Goal: Task Accomplishment & Management: Use online tool/utility

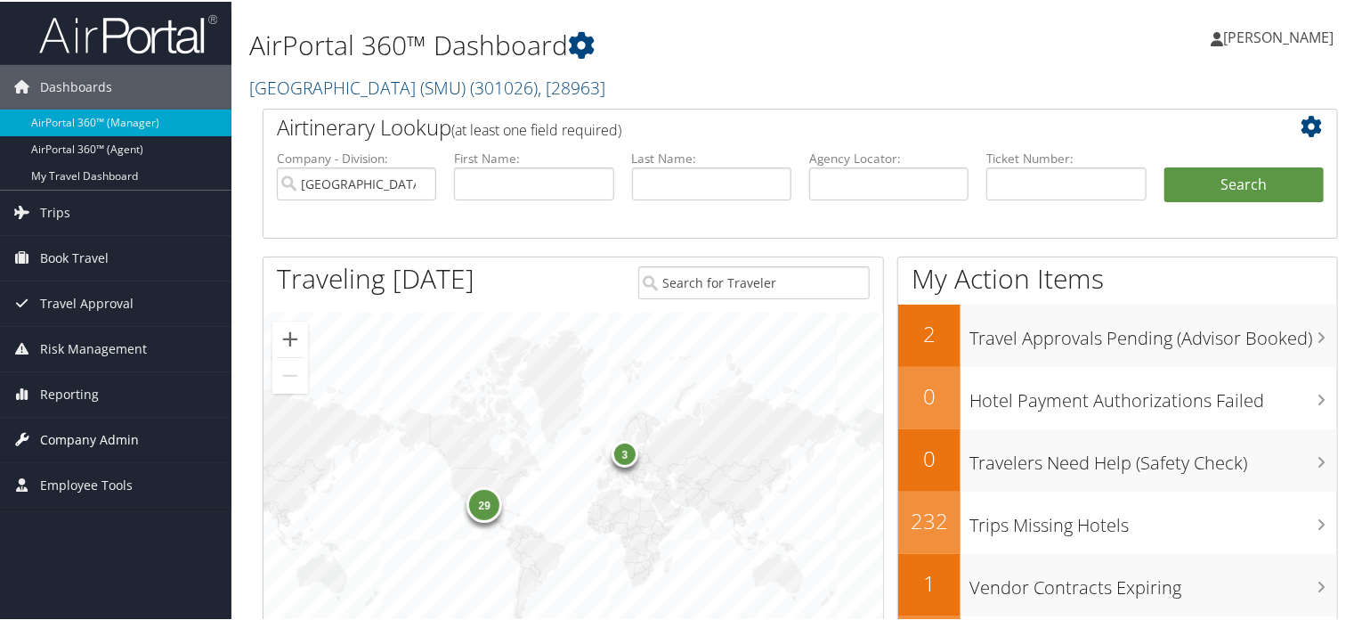
click at [75, 434] on span "Company Admin" at bounding box center [89, 438] width 99 height 45
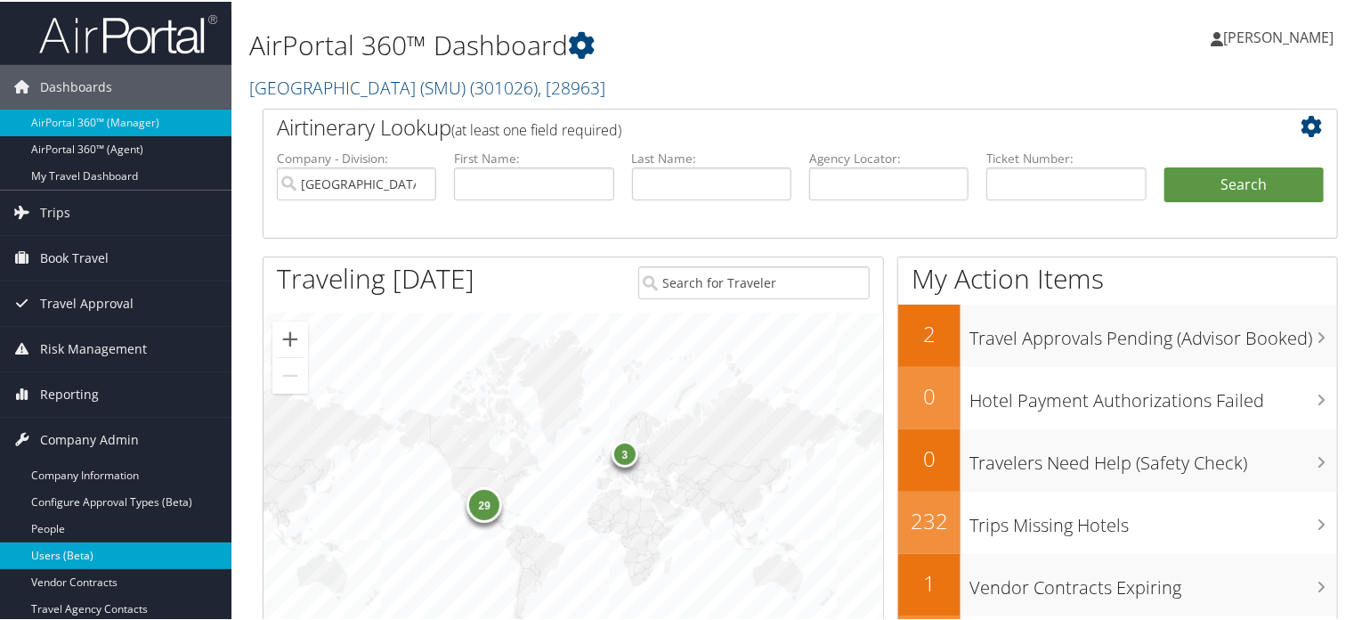
scroll to position [237, 0]
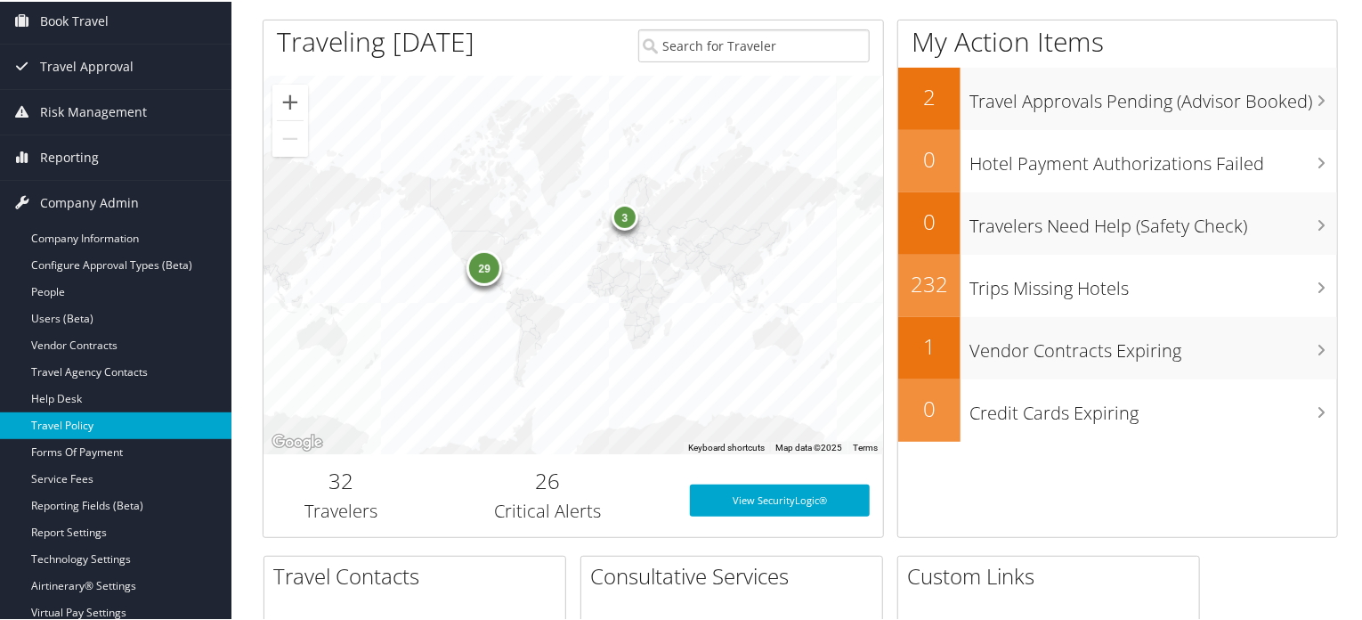
click at [57, 417] on link "Travel Policy" at bounding box center [115, 423] width 231 height 27
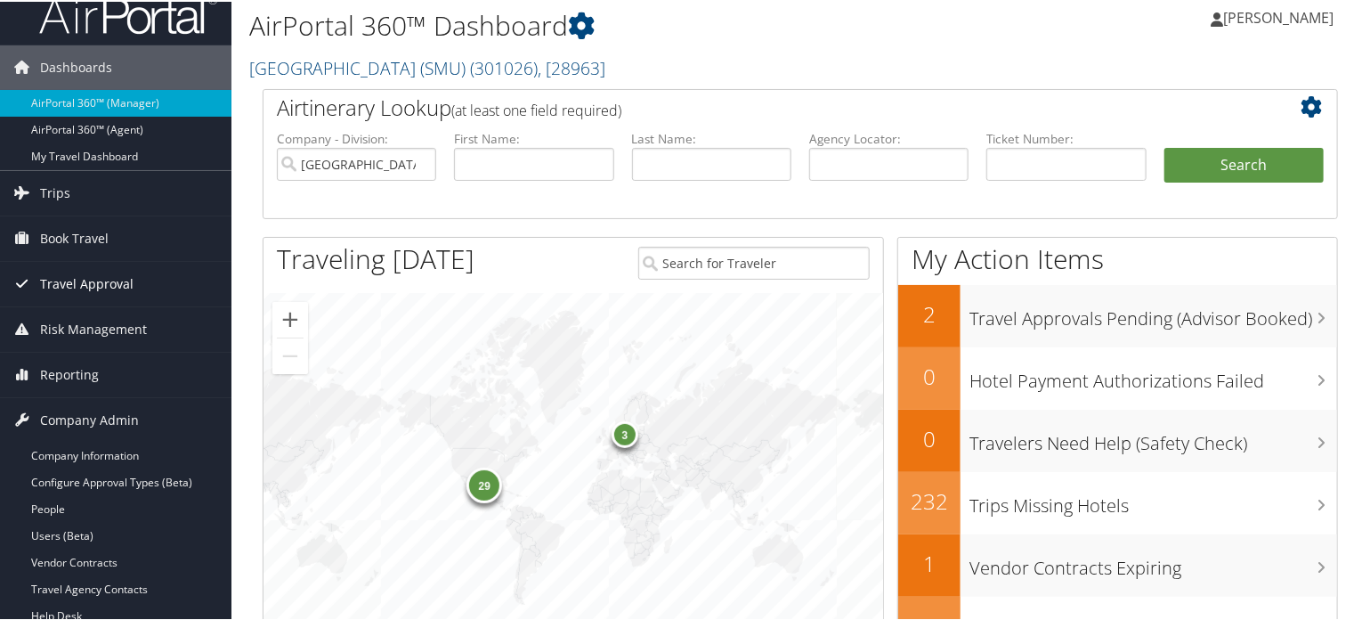
scroll to position [0, 0]
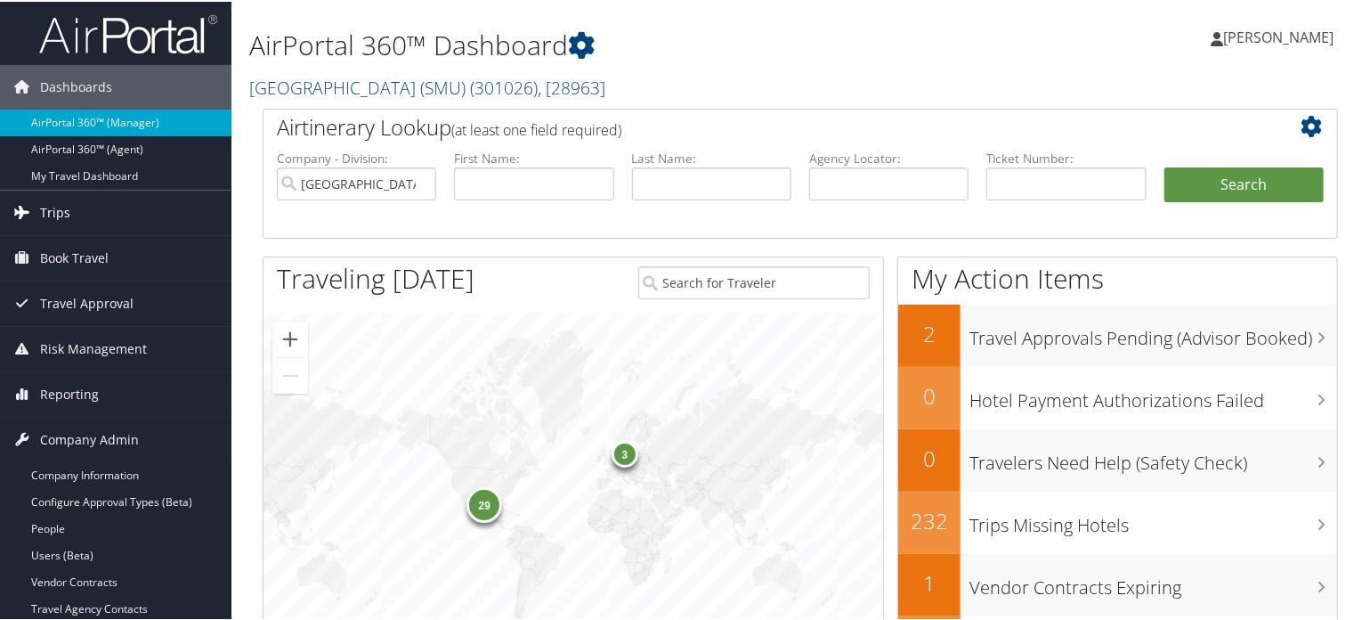
click at [85, 216] on link "Trips" at bounding box center [115, 211] width 231 height 45
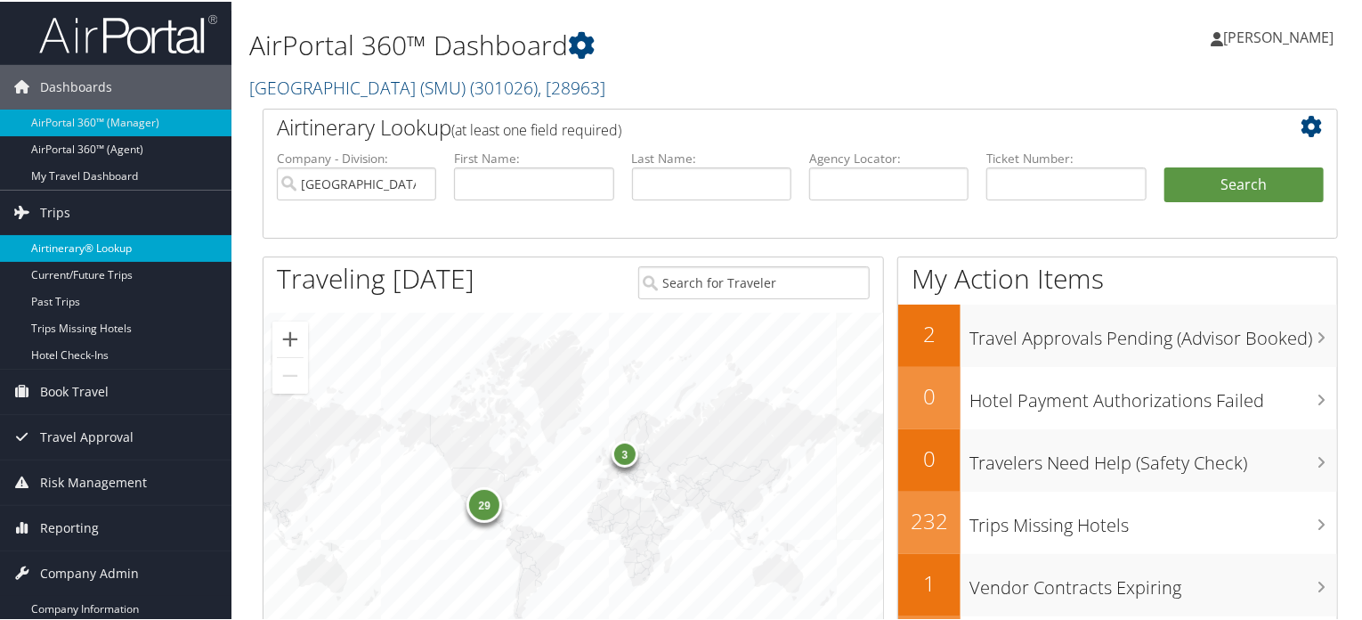
click at [94, 245] on link "Airtinerary® Lookup" at bounding box center [115, 246] width 231 height 27
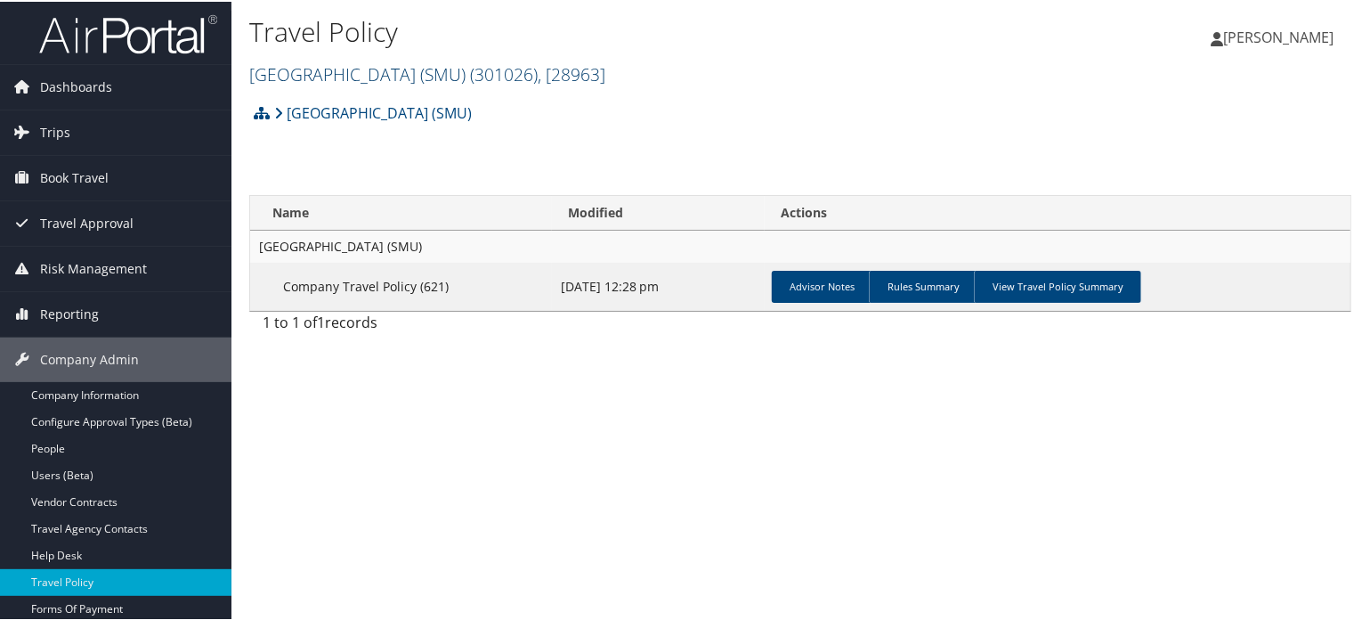
click at [480, 74] on link "[GEOGRAPHIC_DATA] (SMU) ( 301026 ) , [ 28963 ]" at bounding box center [427, 73] width 356 height 24
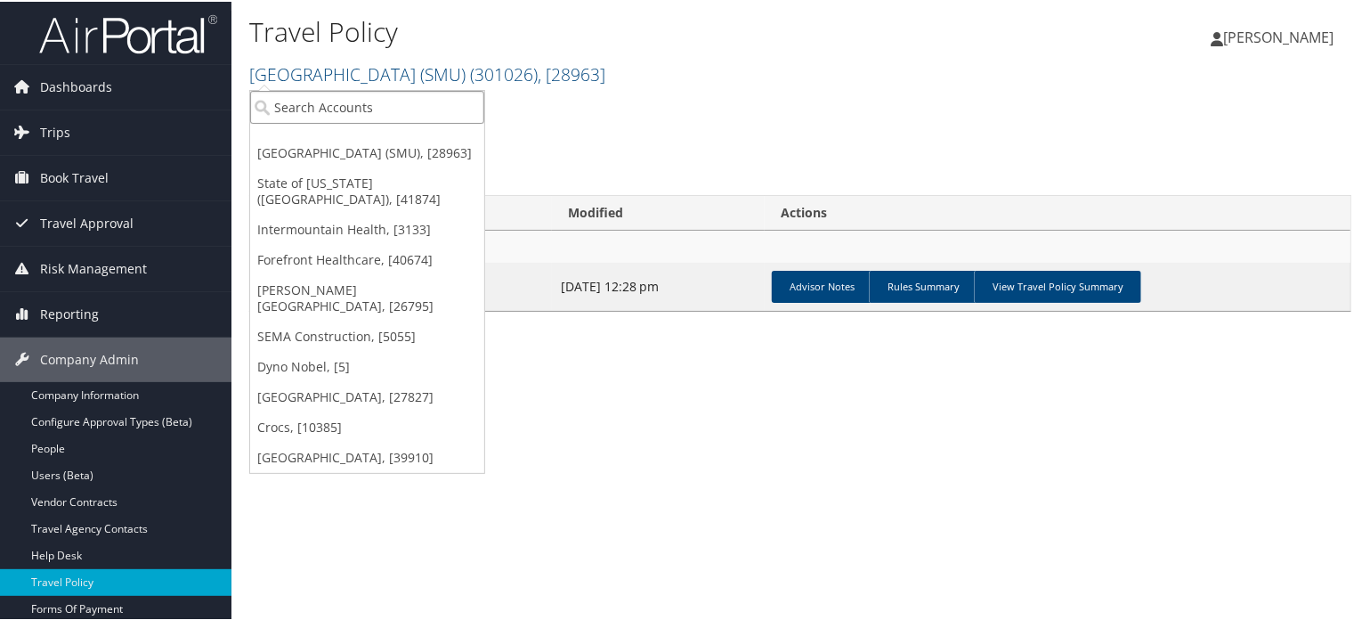
click at [328, 110] on input "search" at bounding box center [367, 105] width 234 height 33
paste input "CHG MANAGEMENT"
type input "CHG"
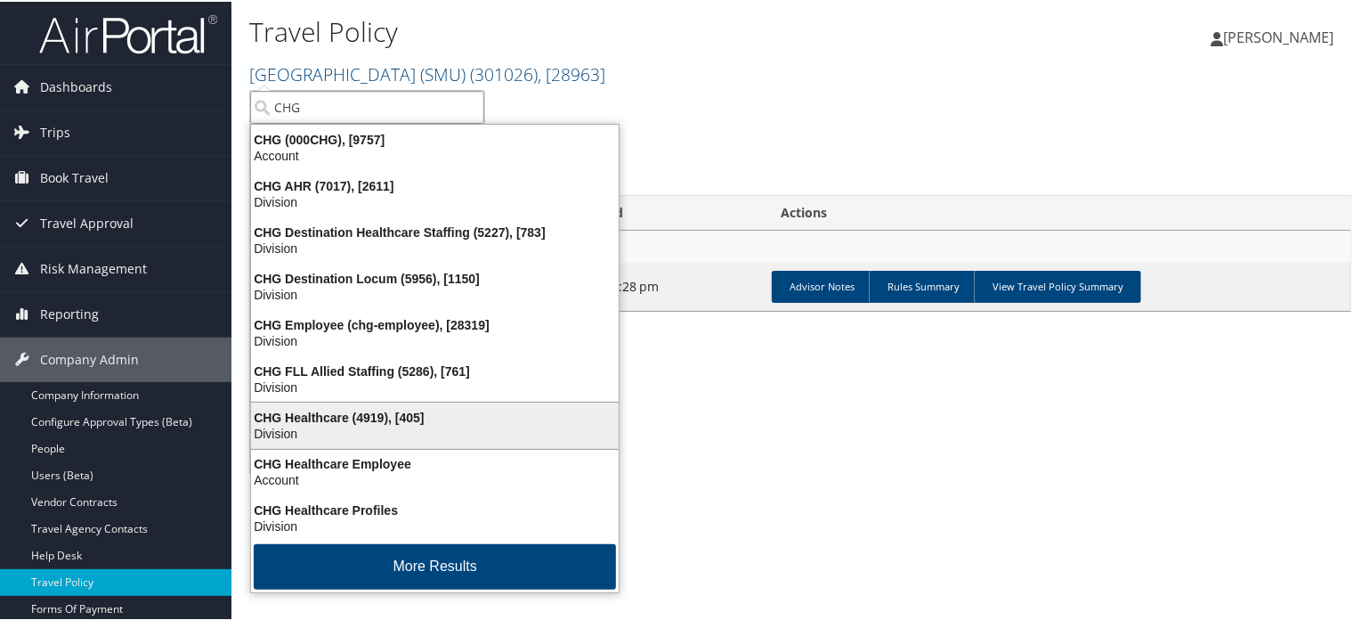
click at [414, 414] on div "CHG Healthcare (4919), [405]" at bounding box center [434, 416] width 389 height 16
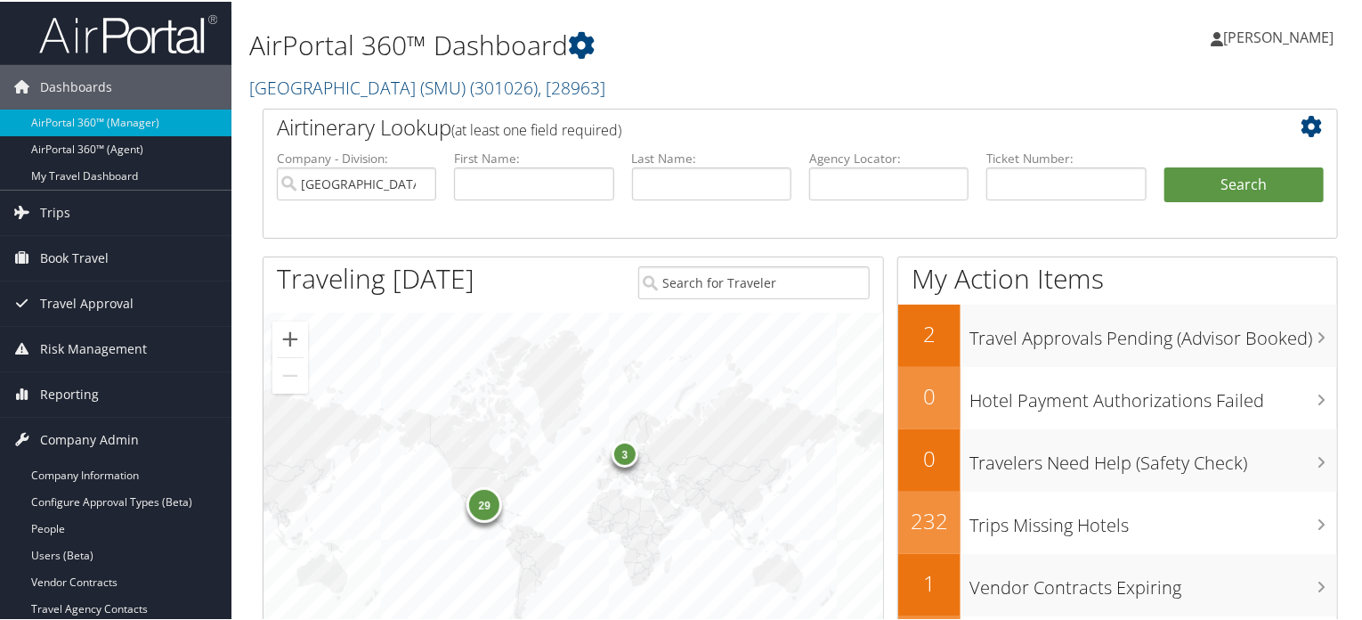
click at [43, 213] on span "Trips" at bounding box center [55, 211] width 30 height 45
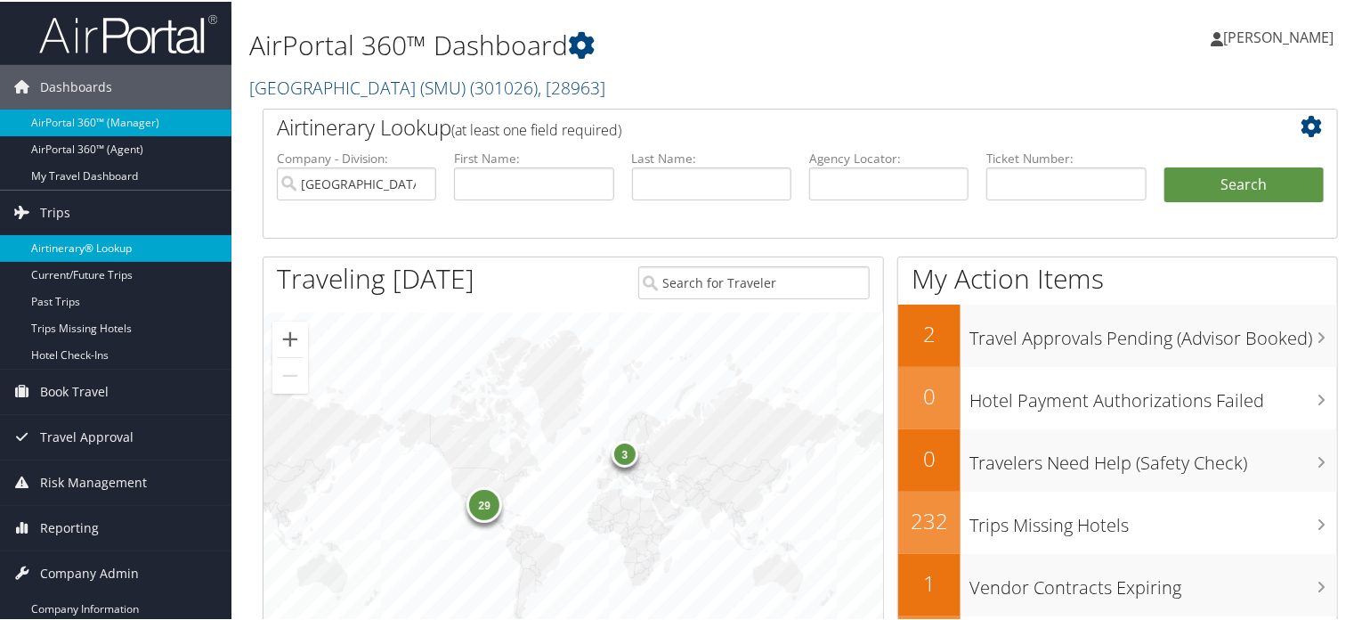
click at [53, 238] on link "Airtinerary® Lookup" at bounding box center [115, 246] width 231 height 27
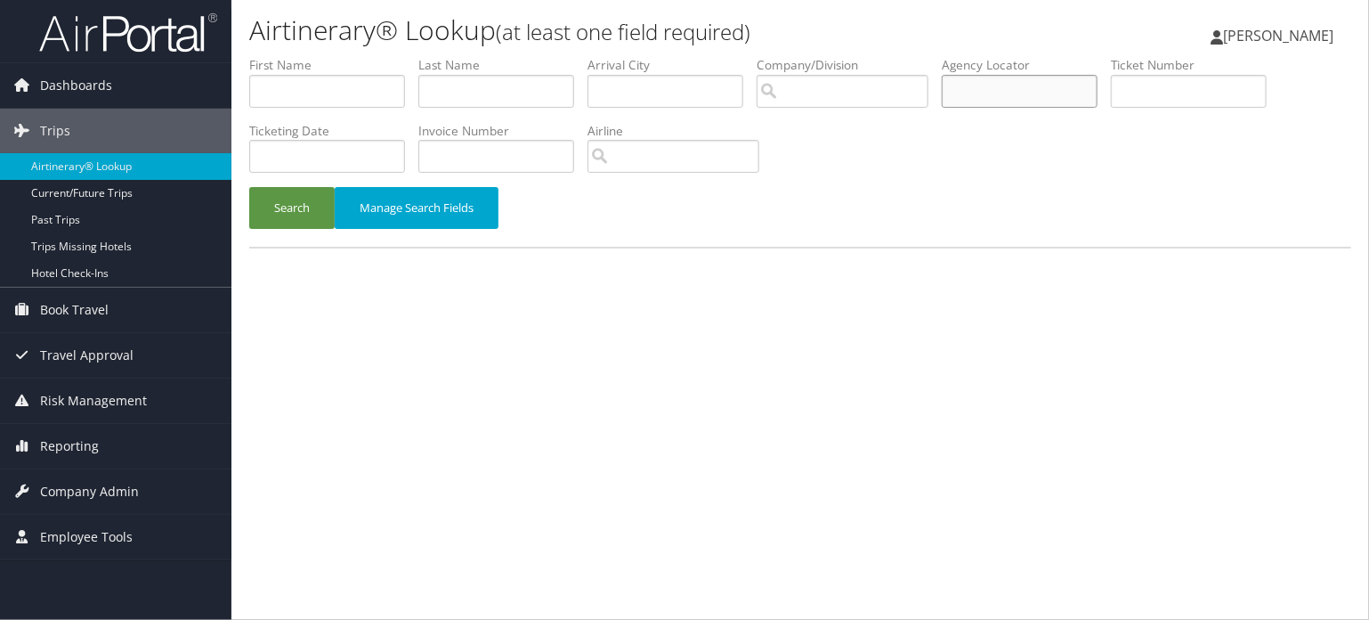
click at [1061, 90] on input "text" at bounding box center [1020, 91] width 156 height 33
paste input "DMBCG9"
type input "DMBCG9"
click at [296, 228] on div "Search Manage Search Fields" at bounding box center [800, 217] width 1129 height 60
click at [293, 213] on button "Search" at bounding box center [291, 208] width 85 height 42
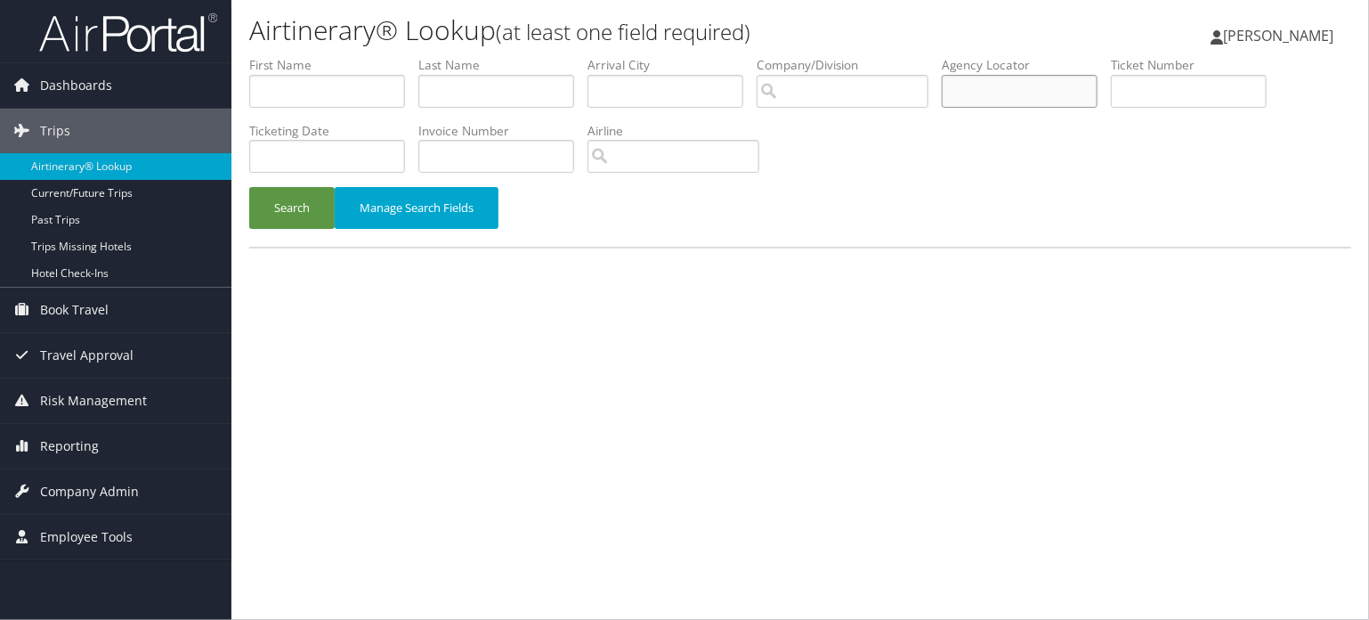
click at [1046, 81] on input "text" at bounding box center [1020, 91] width 156 height 33
paste input "QHYWMY"
type input "QHYWMY"
